Goal: Transaction & Acquisition: Download file/media

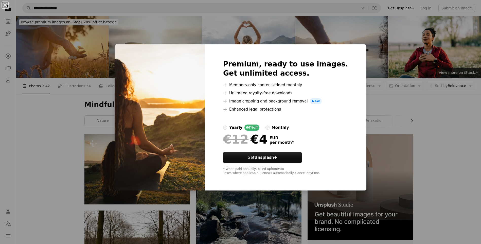
scroll to position [25, 0]
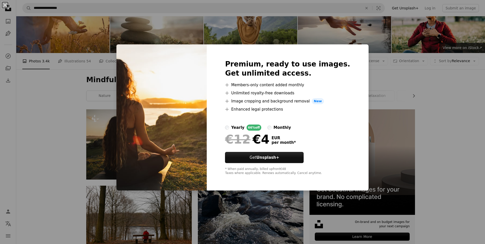
click at [438, 94] on div "An X shape Premium, ready to use images. Get unlimited access. A plus sign Memb…" at bounding box center [242, 122] width 485 height 244
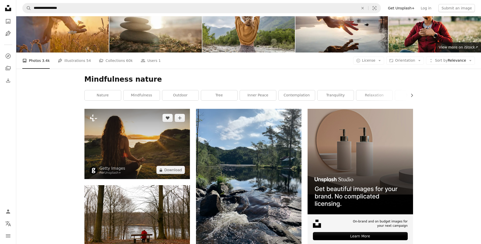
click at [160, 109] on img at bounding box center [138, 144] width 106 height 70
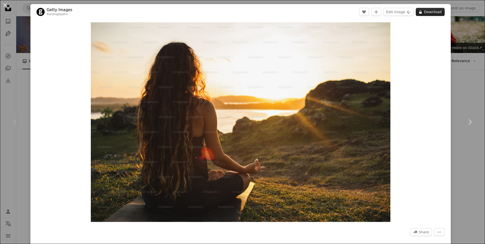
click at [425, 14] on button "A lock Download" at bounding box center [430, 12] width 29 height 8
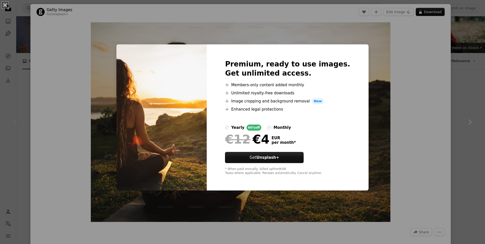
click at [88, 63] on div "An X shape Premium, ready to use images. Get unlimited access. A plus sign Memb…" at bounding box center [242, 122] width 485 height 244
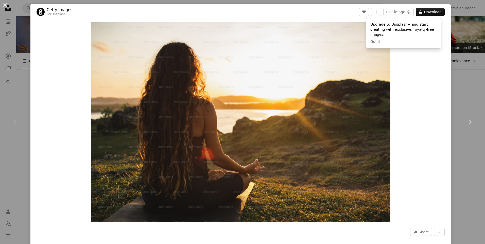
click at [18, 45] on div "An X shape Chevron left Chevron right Getty Images For Unsplash+ A heart A plus…" at bounding box center [242, 122] width 485 height 244
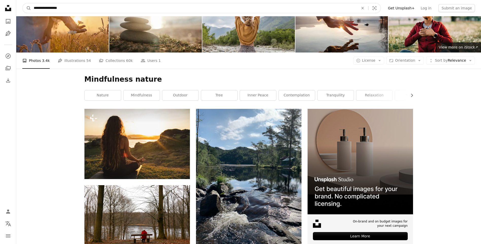
click at [78, 7] on input "**********" at bounding box center [194, 8] width 326 height 10
